Goal: Task Accomplishment & Management: Complete application form

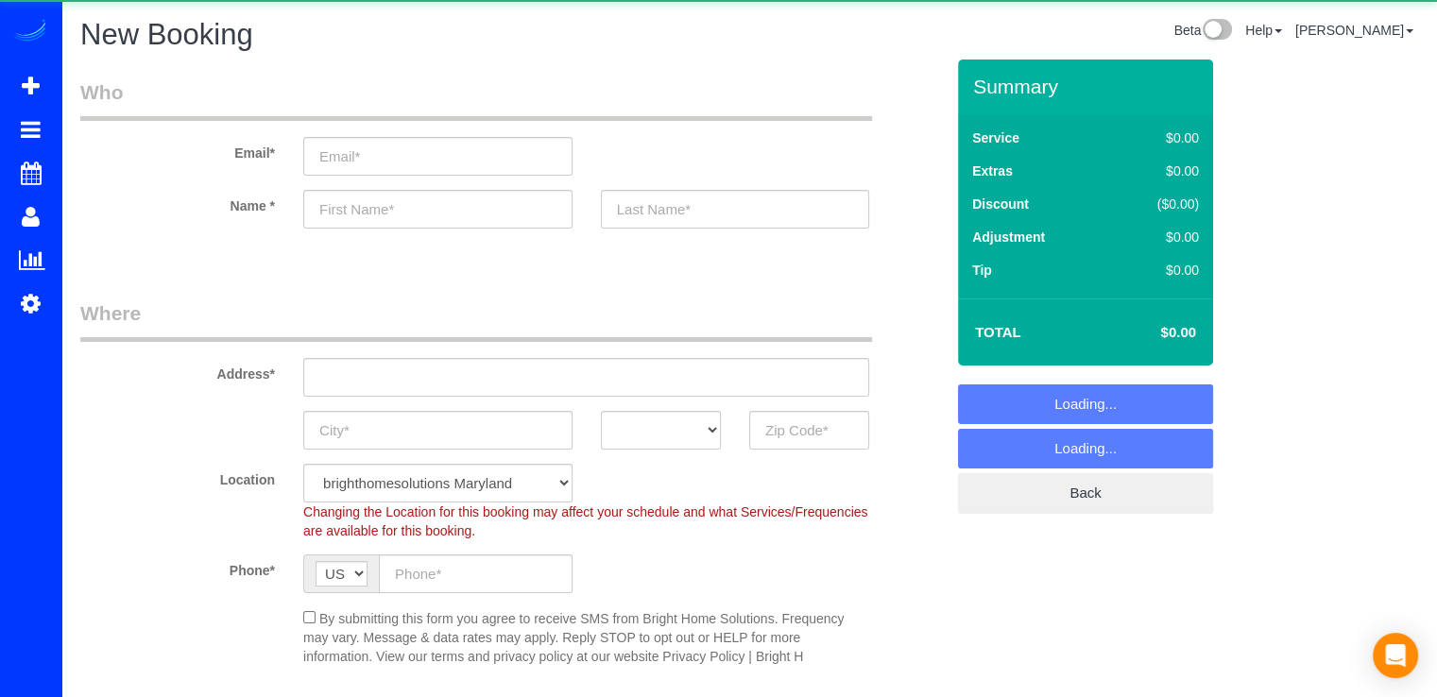
select select "object:5294"
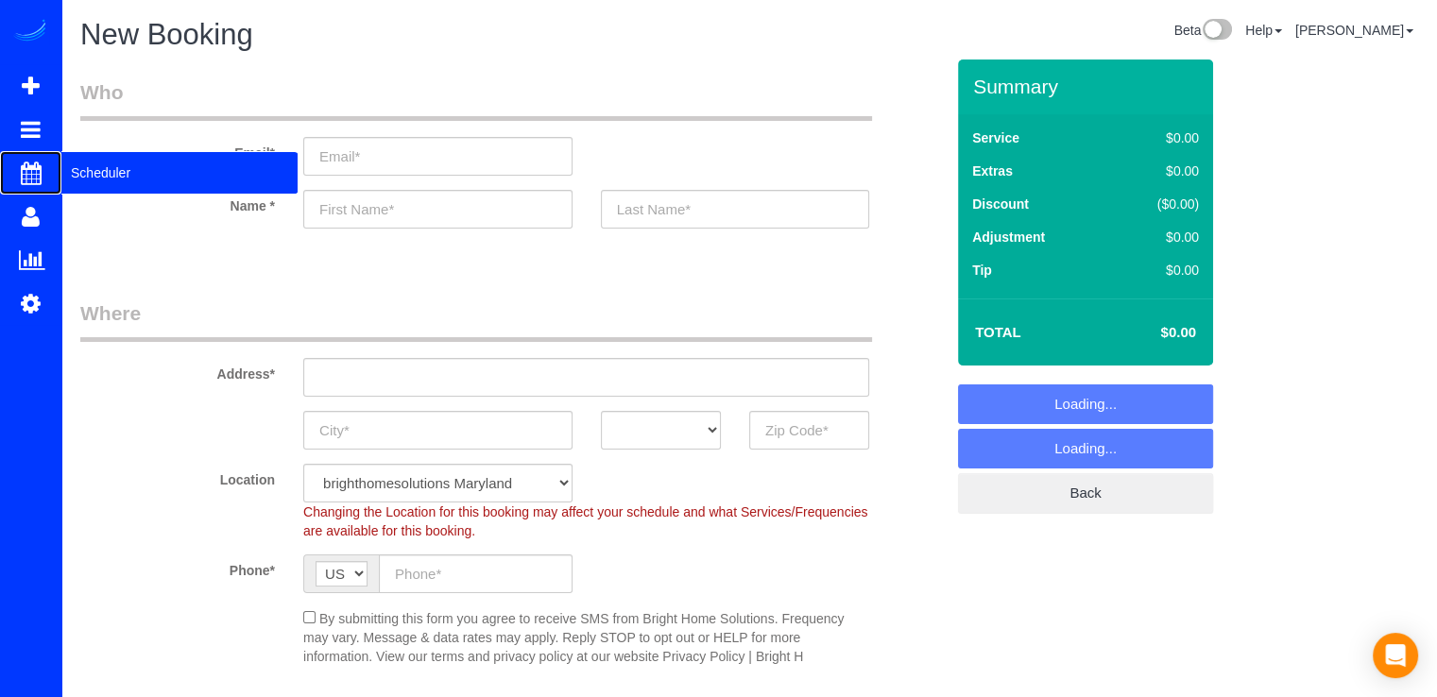
click at [91, 161] on span "Scheduler" at bounding box center [179, 172] width 236 height 43
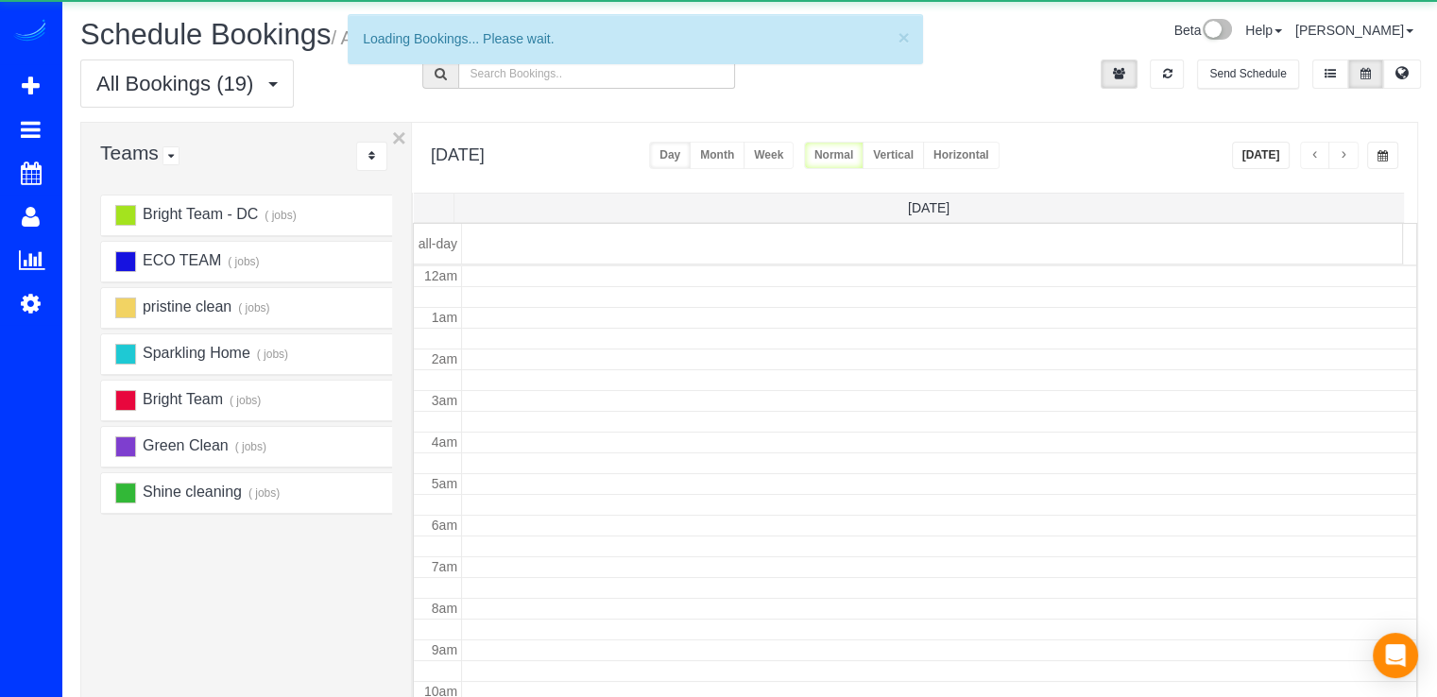
scroll to position [248, 0]
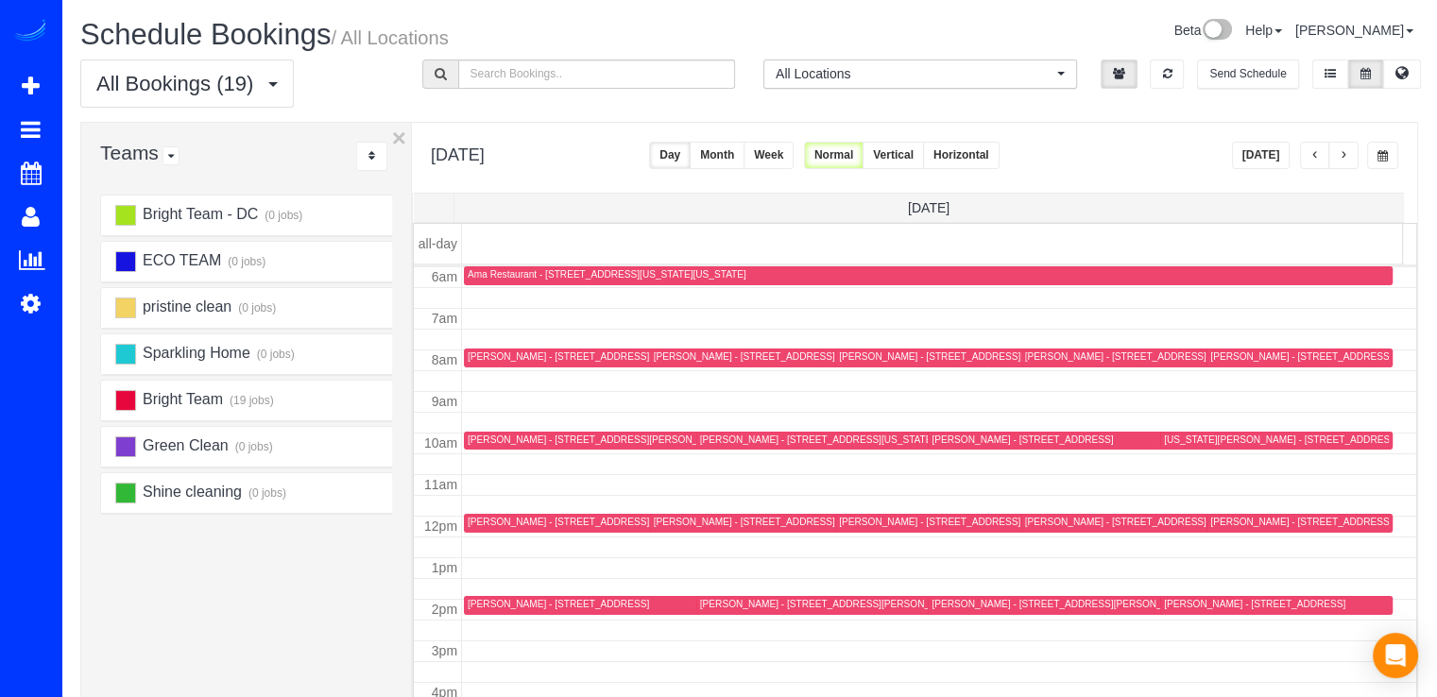
click at [1277, 142] on button "[DATE]" at bounding box center [1261, 155] width 59 height 27
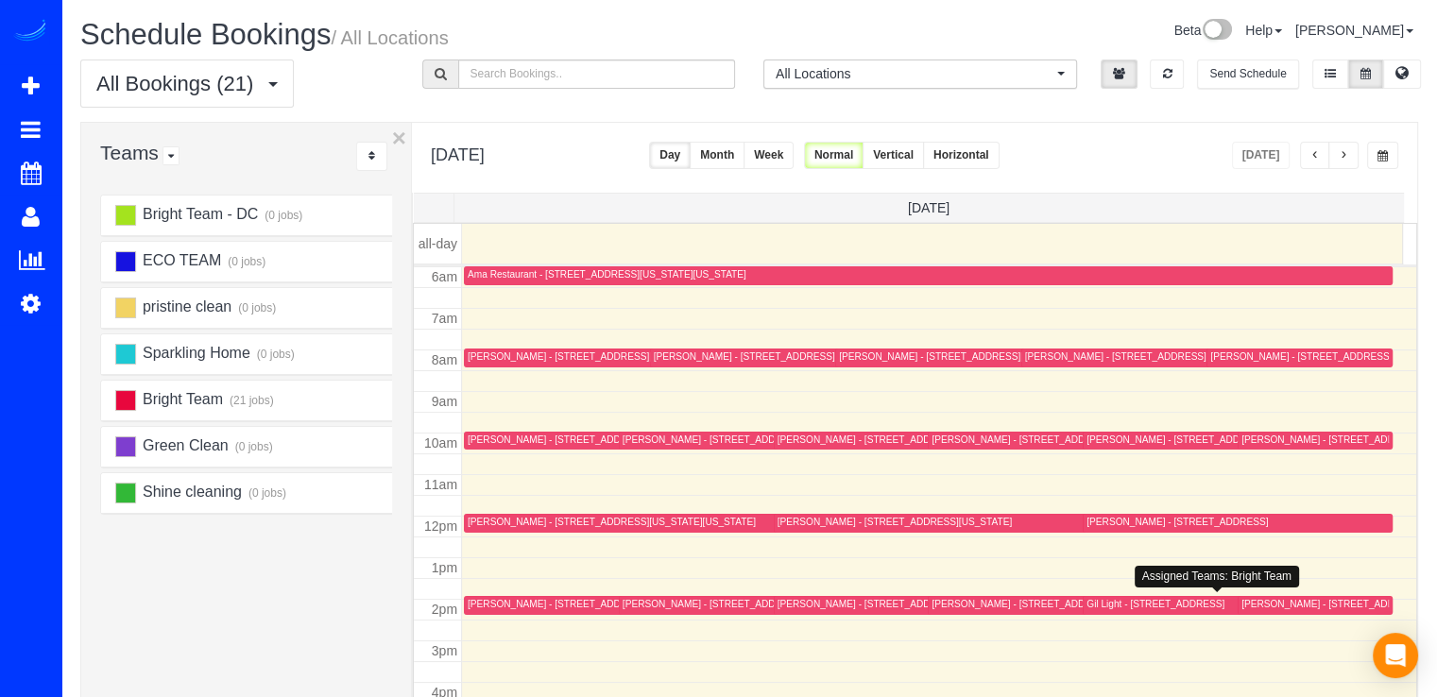
click at [1106, 601] on div "Gil Light - [STREET_ADDRESS]" at bounding box center [1156, 604] width 138 height 12
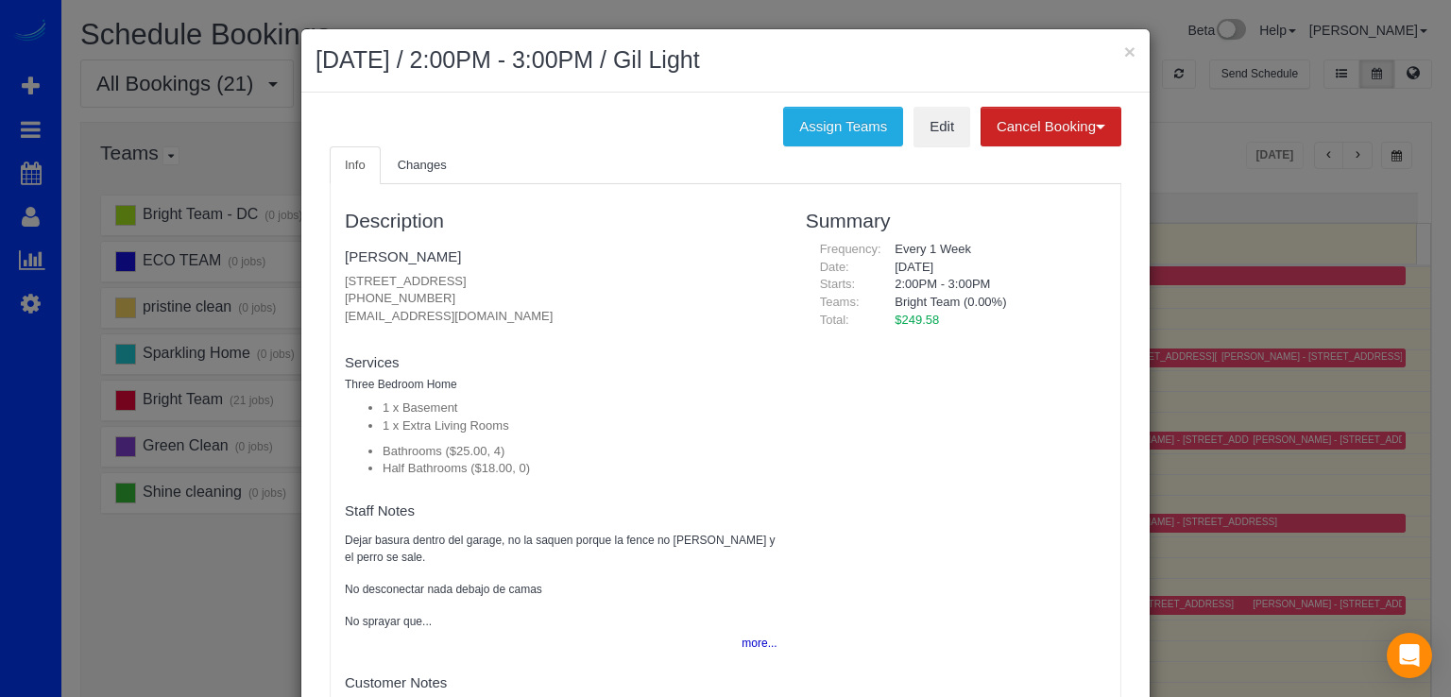
drag, startPoint x: 337, startPoint y: 282, endPoint x: 622, endPoint y: 277, distance: 284.4
click at [622, 277] on p "[STREET_ADDRESS] [PHONE_NUMBER] [EMAIL_ADDRESS][DOMAIN_NAME]" at bounding box center [561, 299] width 433 height 53
copy p "[STREET_ADDRESS]"
click at [1124, 50] on button "×" at bounding box center [1129, 52] width 11 height 20
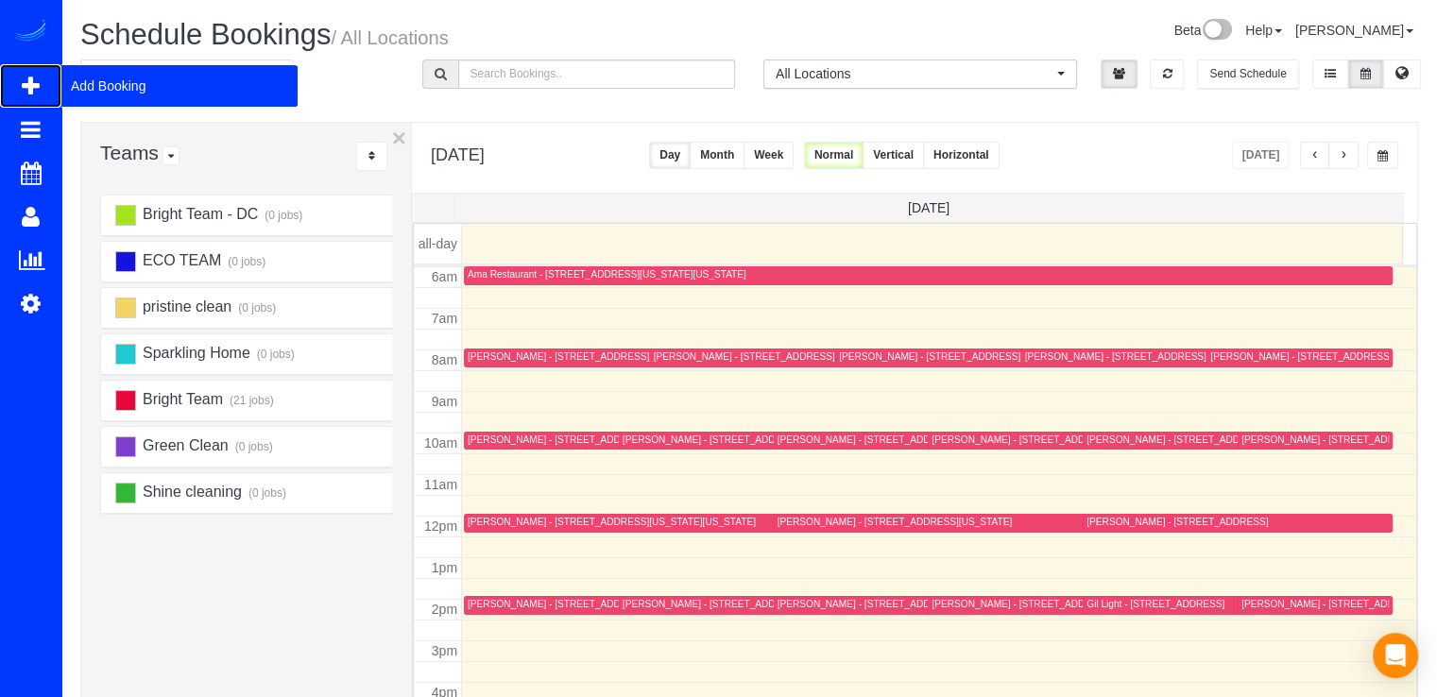
click at [82, 85] on span "Add Booking" at bounding box center [179, 85] width 236 height 43
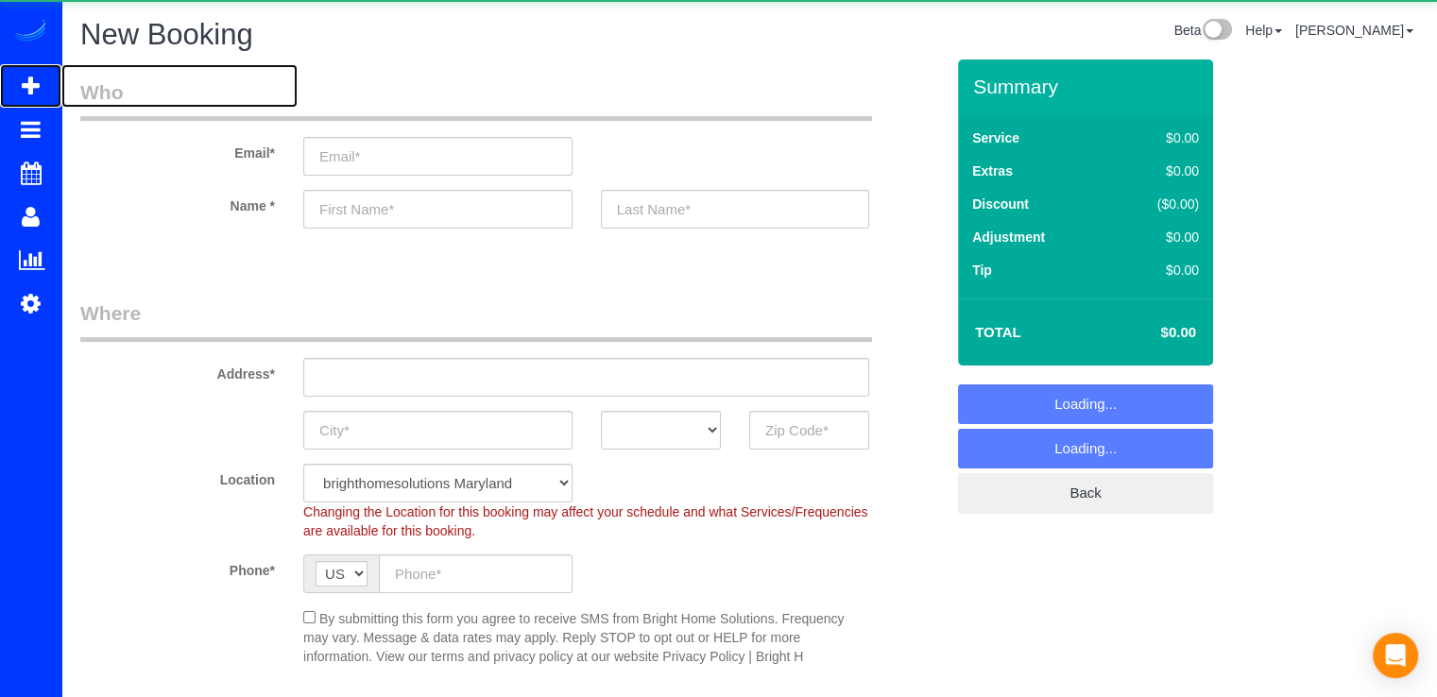
select select "object:6219"
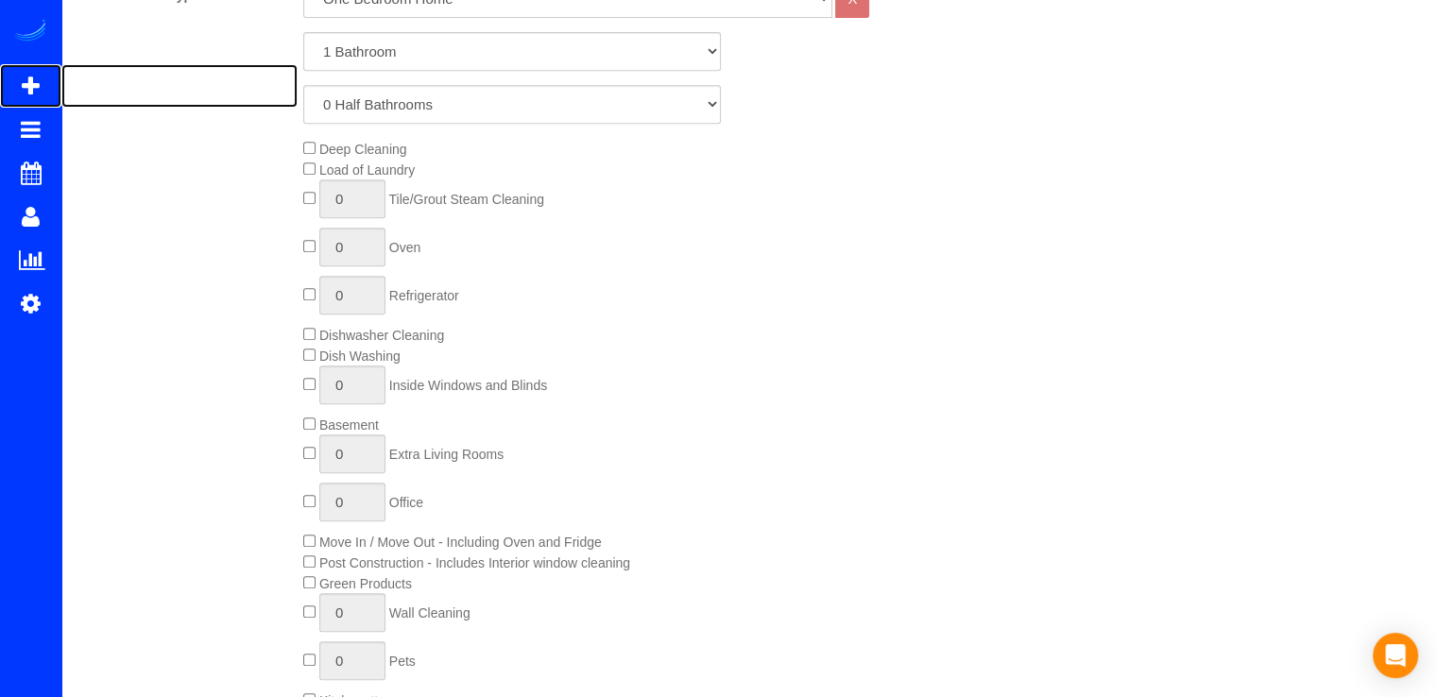
scroll to position [567, 0]
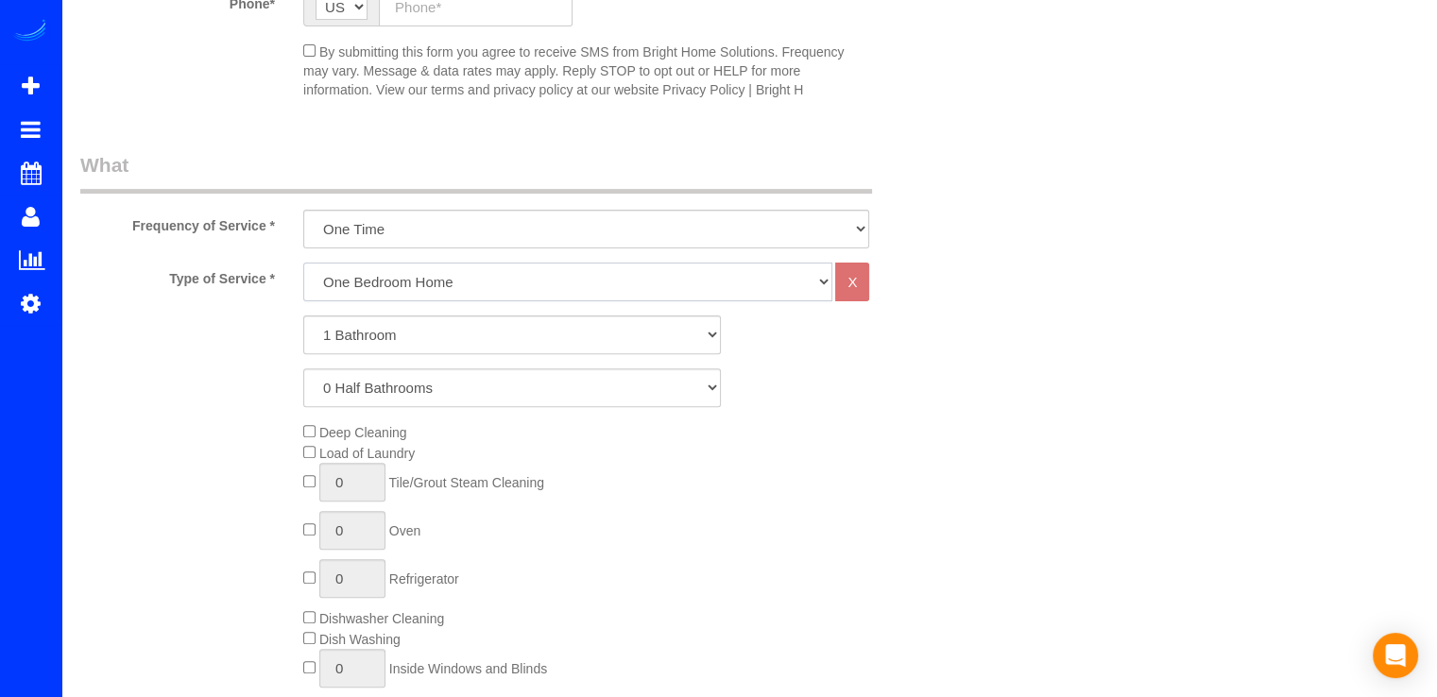
click at [402, 295] on select "One Bedroom Home Two Bedroom Home Three Bedroom Home Four Bedroom Home Five Bed…" at bounding box center [567, 282] width 529 height 39
select select "255"
click at [303, 263] on select "One Bedroom Home Two Bedroom Home Three Bedroom Home Four Bedroom Home Five Bed…" at bounding box center [567, 282] width 529 height 39
click at [365, 341] on select "1 Bathroom 2 Bathrooms 3 Bathrooms 4 Bathrooms 5 Bathrooms 6 Bathrooms 7 Bathro…" at bounding box center [512, 335] width 418 height 39
select select "2"
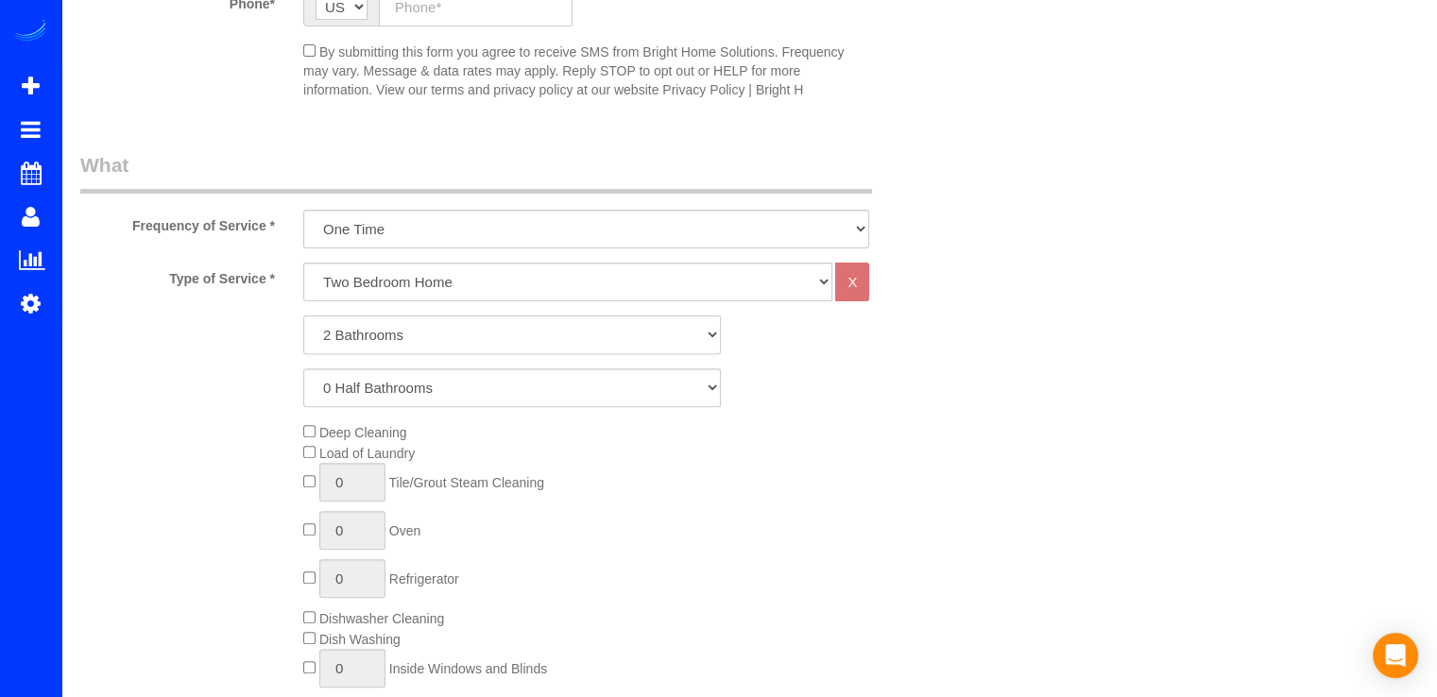
click at [303, 316] on select "1 Bathroom 2 Bathrooms 3 Bathrooms 4 Bathrooms 5 Bathrooms 6 Bathrooms 7 Bathro…" at bounding box center [512, 335] width 418 height 39
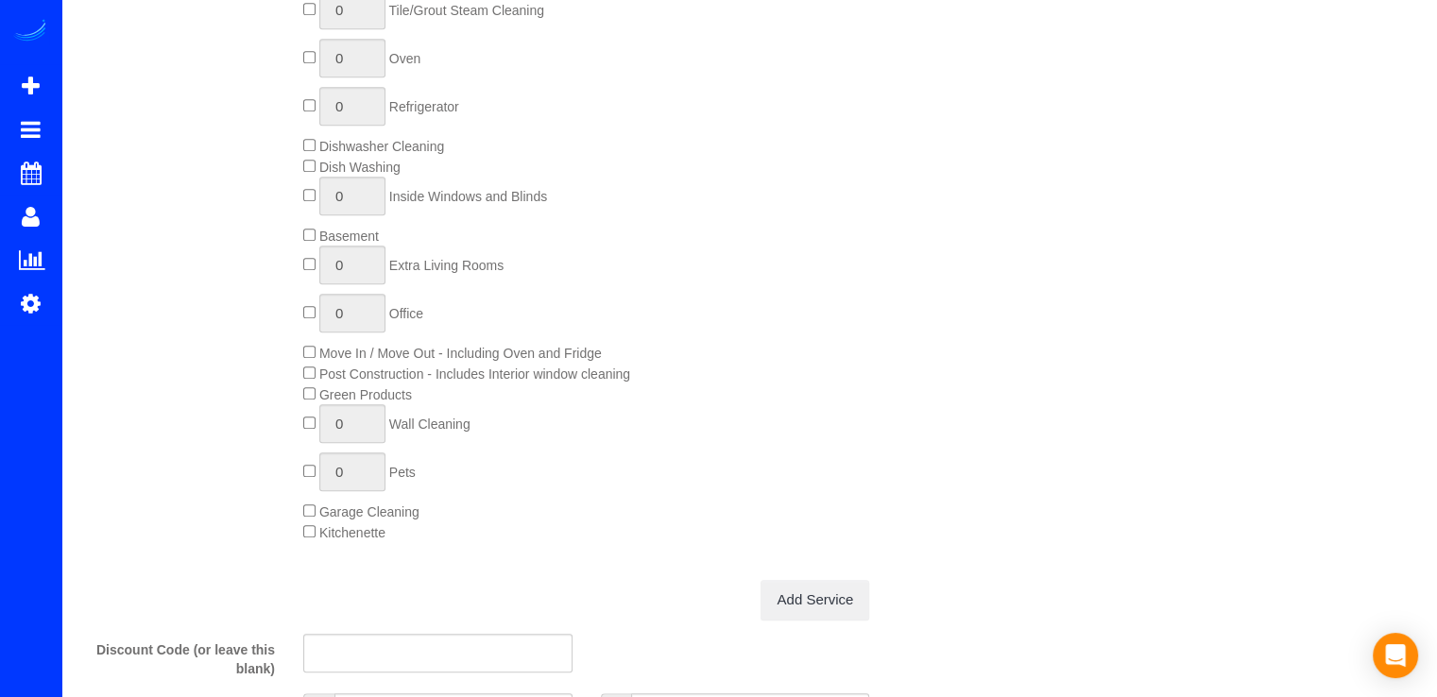
scroll to position [945, 0]
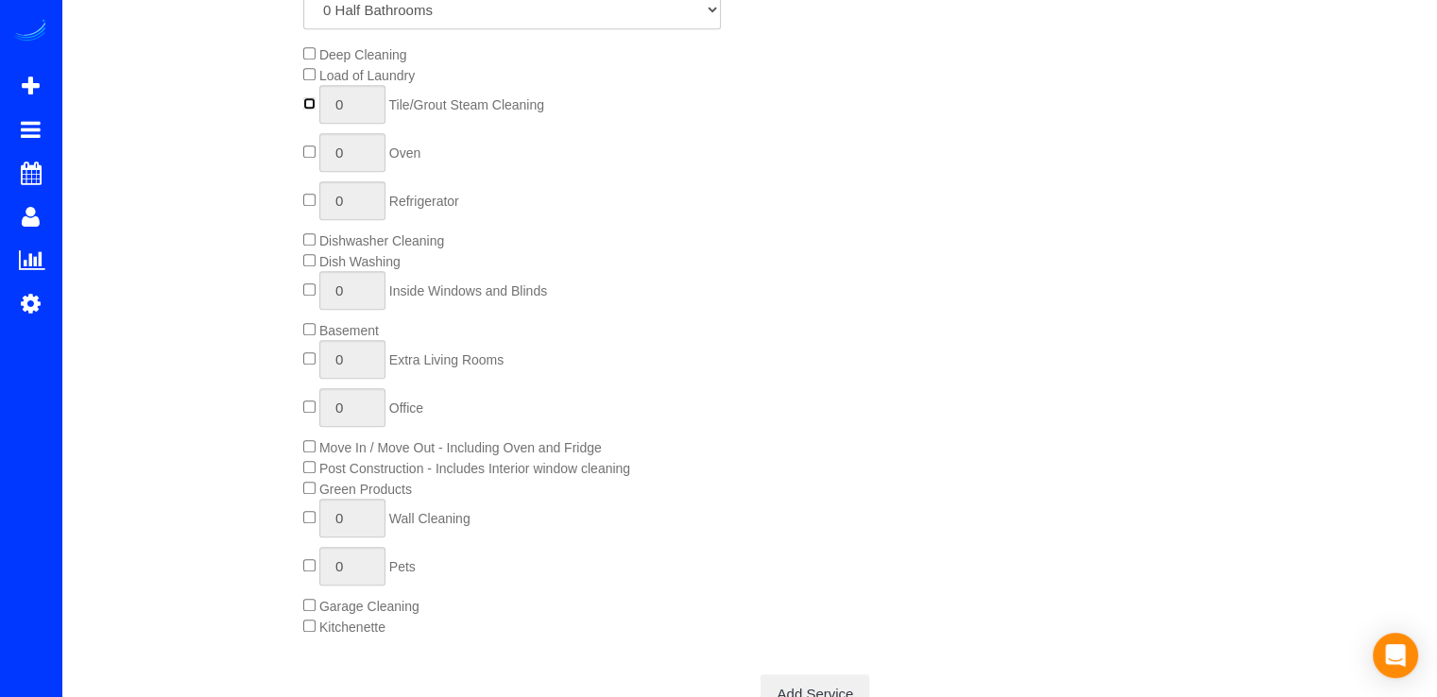
type input "1"
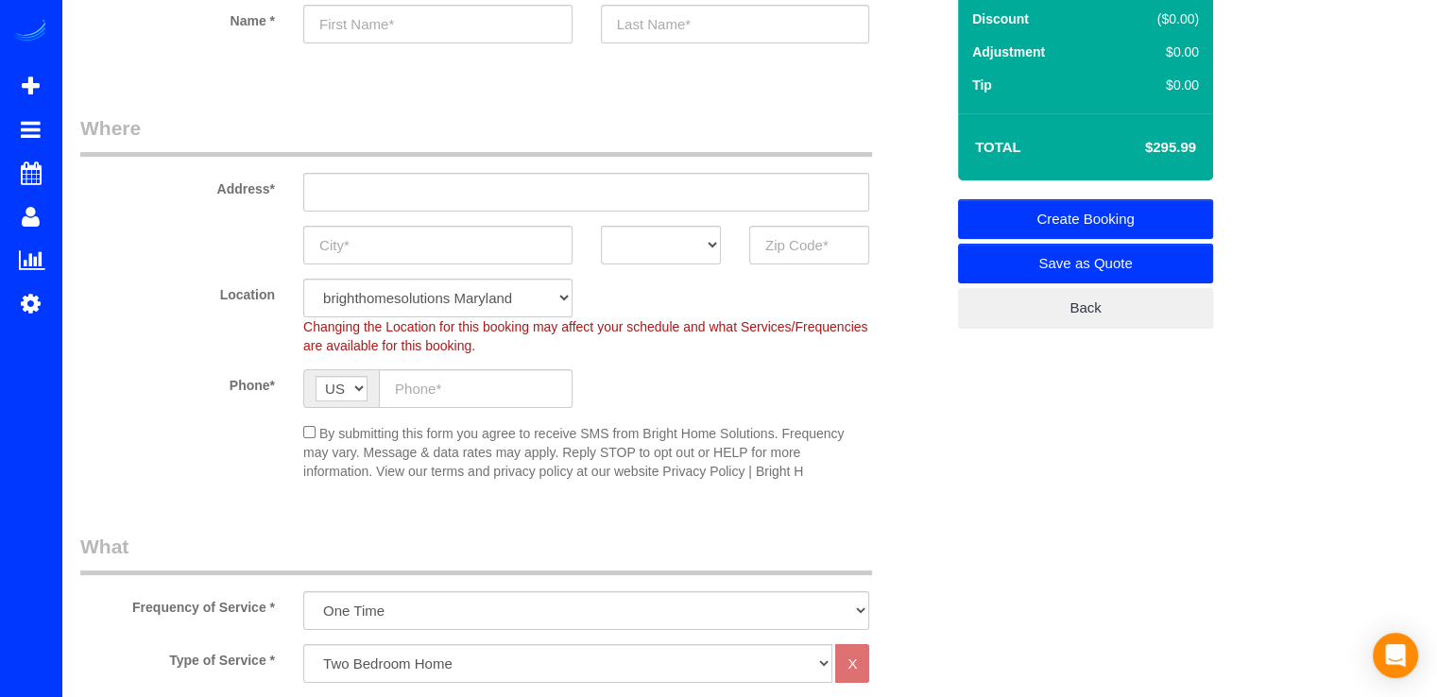
scroll to position [189, 0]
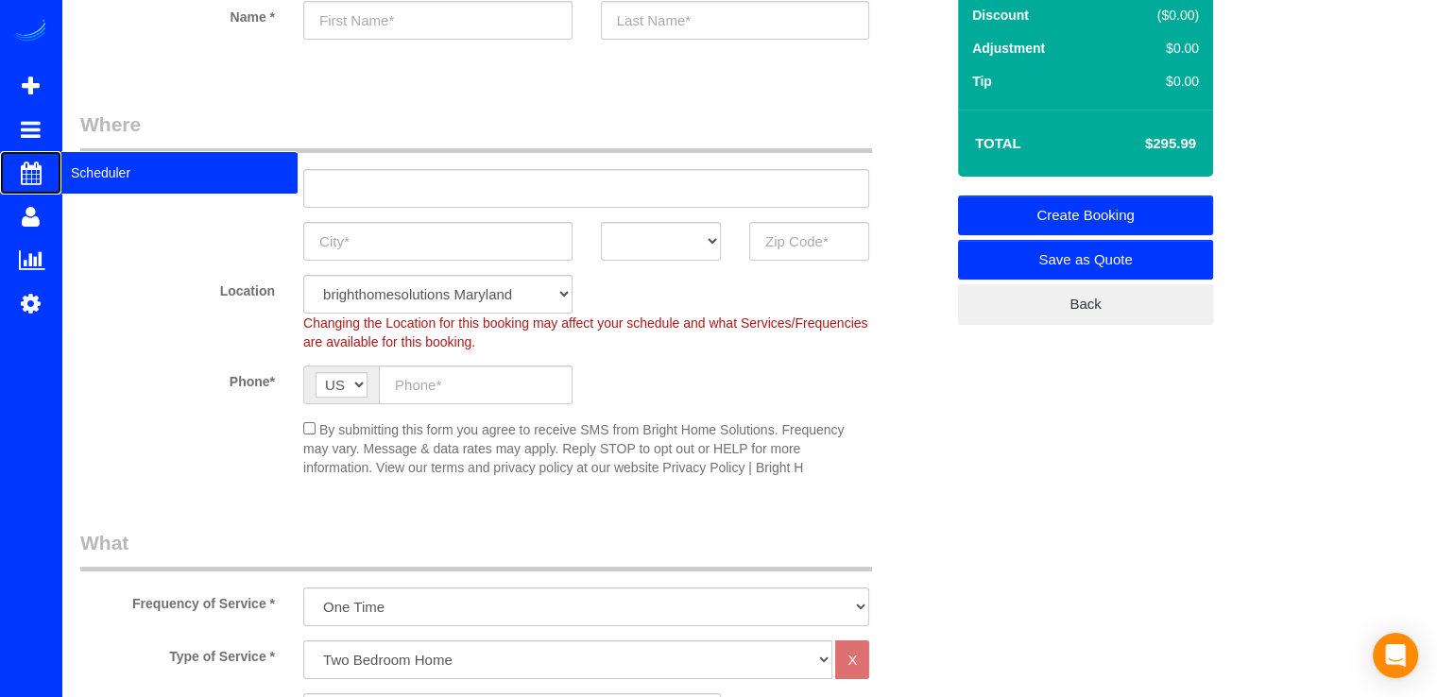
click at [96, 167] on span "Scheduler" at bounding box center [179, 172] width 236 height 43
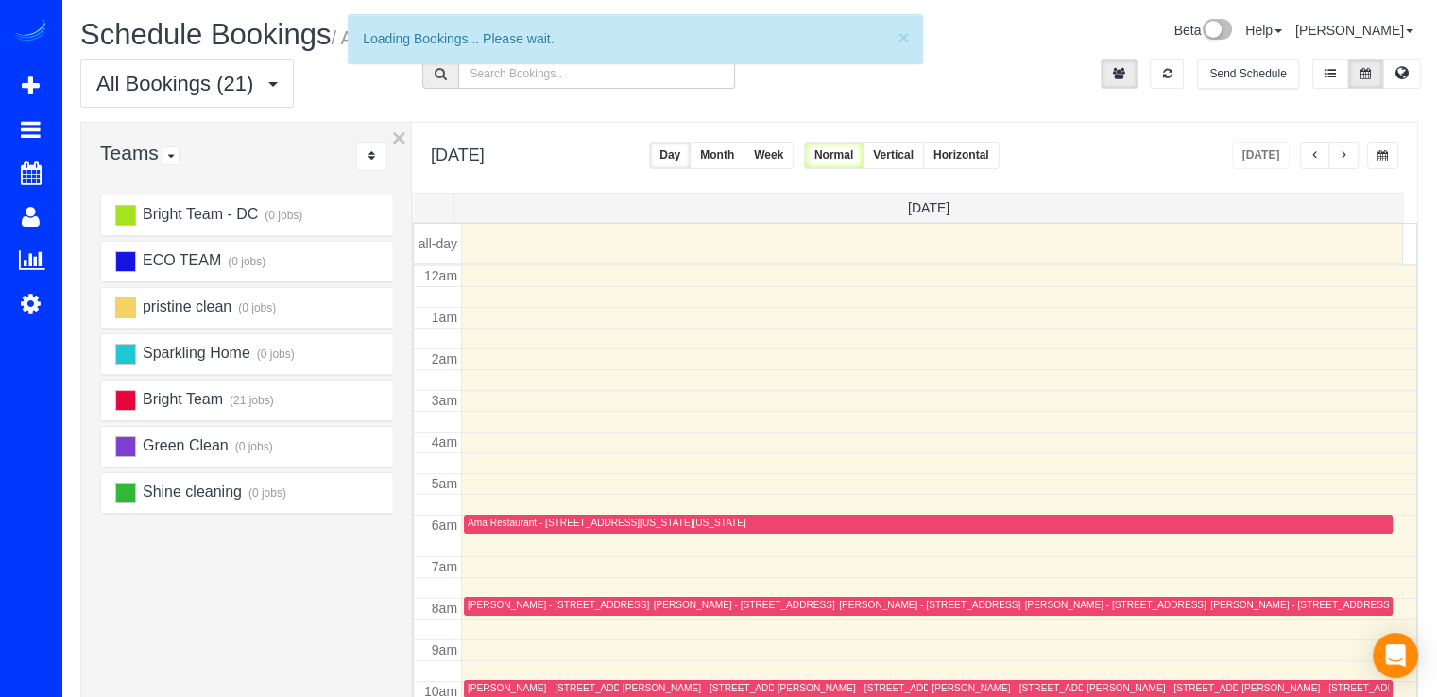
scroll to position [248, 0]
